Goal: Task Accomplishment & Management: Use online tool/utility

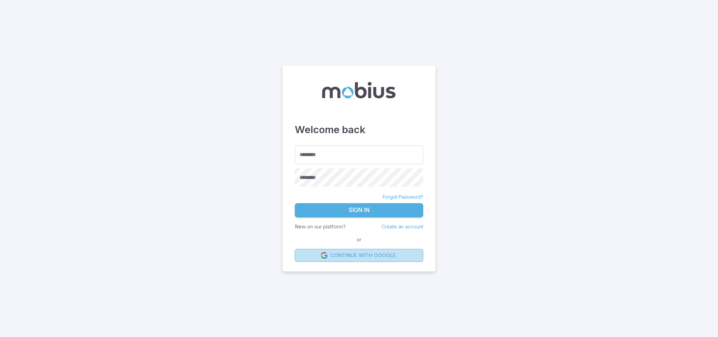
click at [377, 255] on link "Continue with Google" at bounding box center [359, 255] width 128 height 13
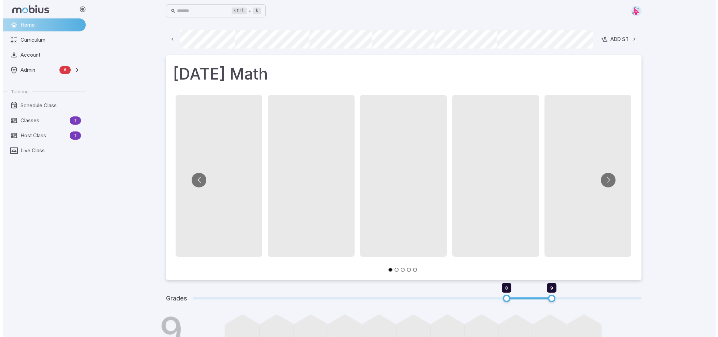
scroll to position [0, 367]
click at [28, 136] on span "Host Class" at bounding box center [41, 136] width 46 height 8
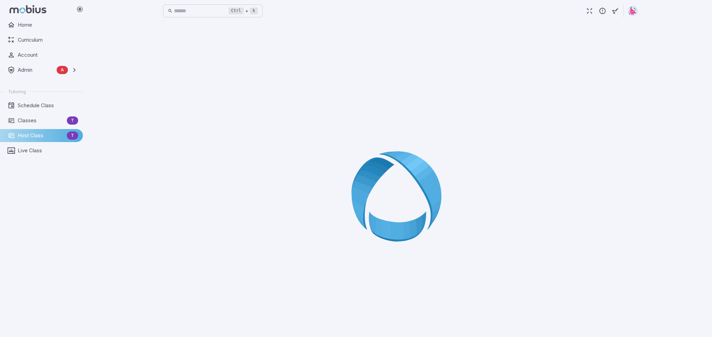
click at [358, 123] on div at bounding box center [400, 198] width 475 height 337
